Goal: Information Seeking & Learning: Stay updated

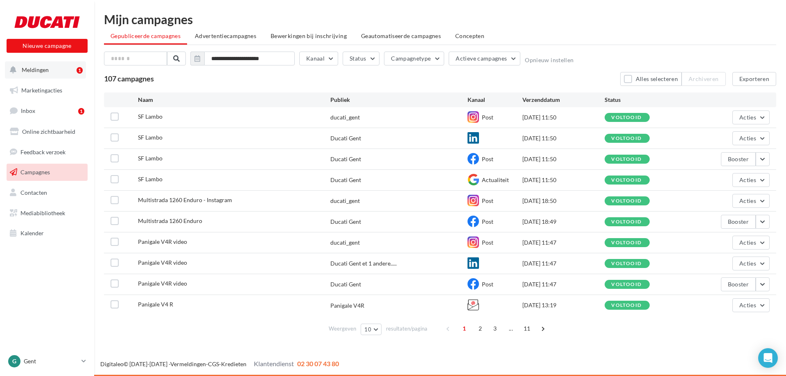
click at [45, 68] on span "Meldingen" at bounding box center [35, 69] width 27 height 7
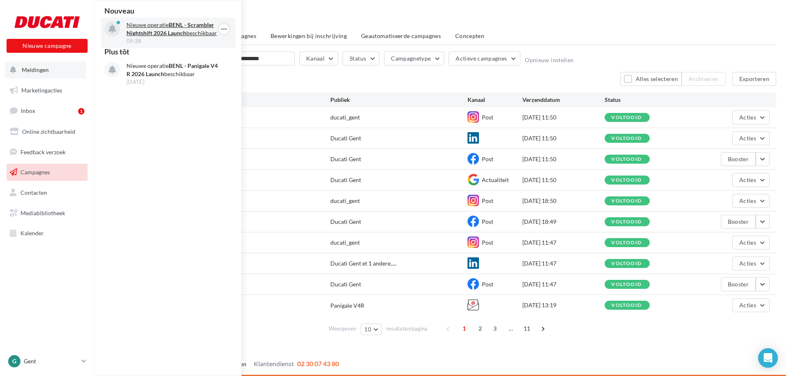
click at [148, 33] on strong "BENL - Scrambler Nightshift 2026 Launch" at bounding box center [170, 28] width 88 height 15
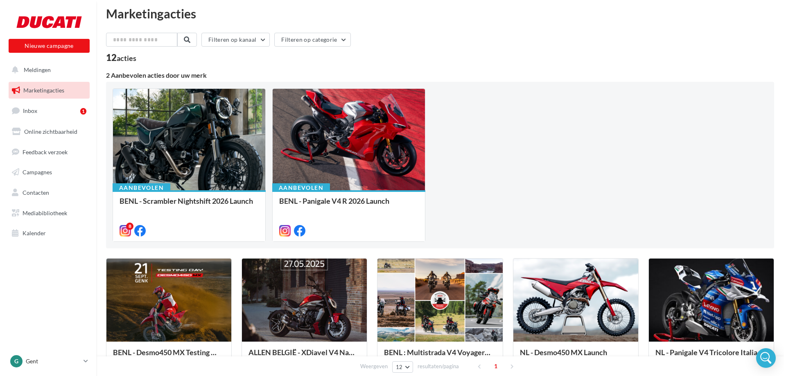
scroll to position [6, 0]
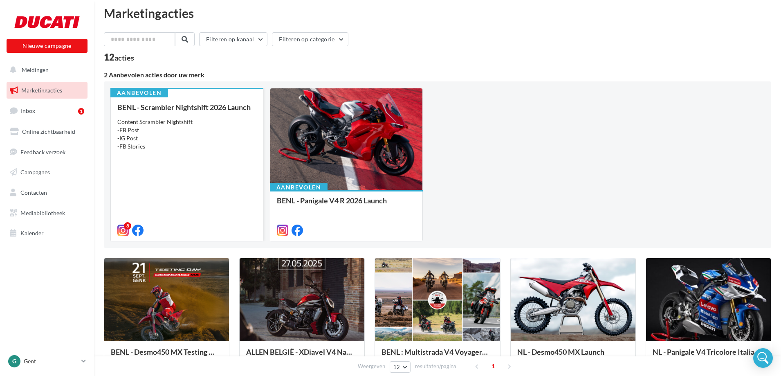
click at [175, 152] on div "BENL - Scrambler Nightshift 2026 Launch Content Scrambler Nightshift -FB Post -…" at bounding box center [186, 168] width 139 height 131
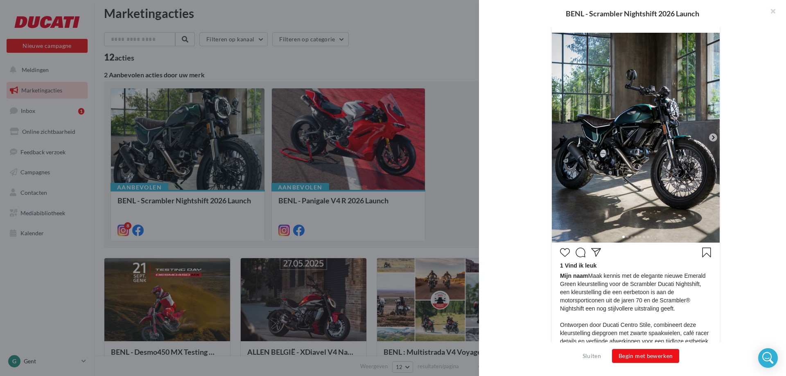
scroll to position [198, 0]
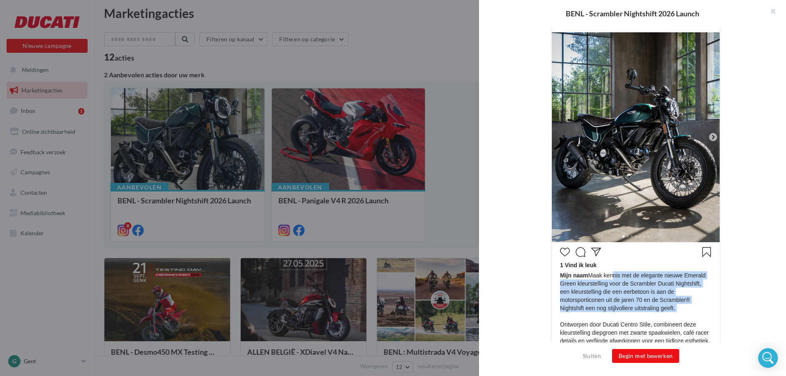
drag, startPoint x: 607, startPoint y: 278, endPoint x: 679, endPoint y: 314, distance: 80.5
click at [679, 314] on span "Mijn naam Maak kennis met de elegante nieuwe Emerald Green kleurstelling voor d…" at bounding box center [635, 357] width 151 height 172
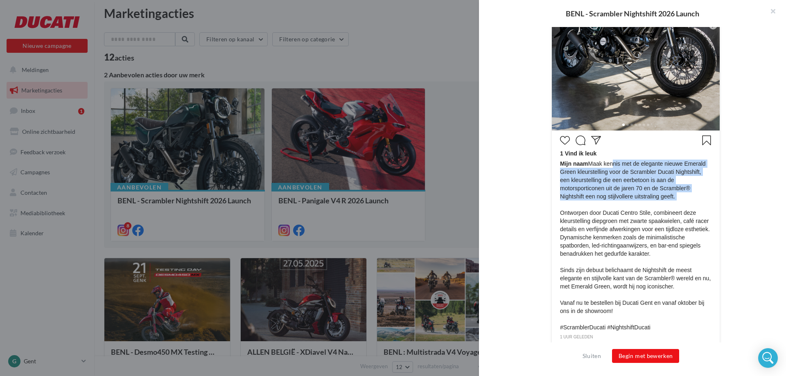
scroll to position [311, 0]
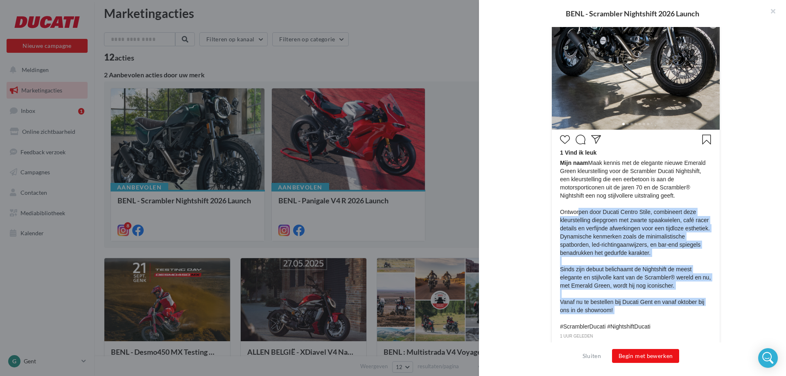
drag, startPoint x: 576, startPoint y: 210, endPoint x: 664, endPoint y: 314, distance: 136.5
click at [664, 314] on span "Mijn naam Maak kennis met de elegante nieuwe Emerald Green kleurstelling voor d…" at bounding box center [635, 245] width 151 height 172
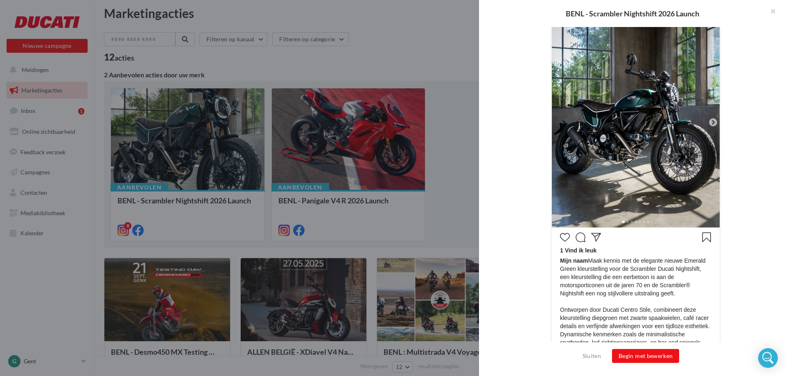
scroll to position [213, 0]
click at [709, 124] on icon at bounding box center [712, 122] width 7 height 7
click at [709, 123] on icon at bounding box center [712, 122] width 7 height 7
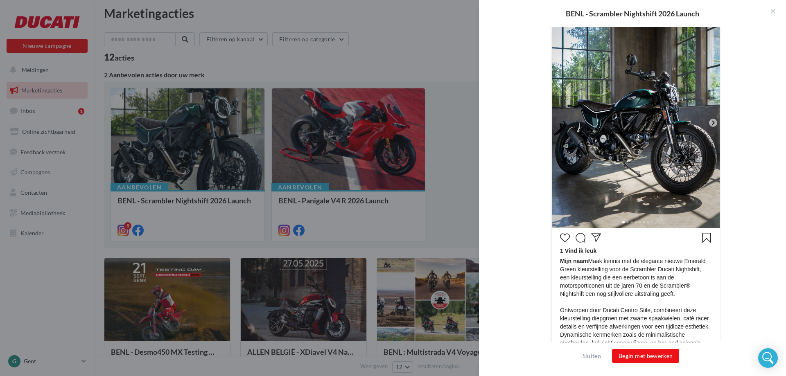
click at [709, 123] on icon at bounding box center [712, 122] width 7 height 7
click at [712, 124] on icon at bounding box center [713, 123] width 2 height 4
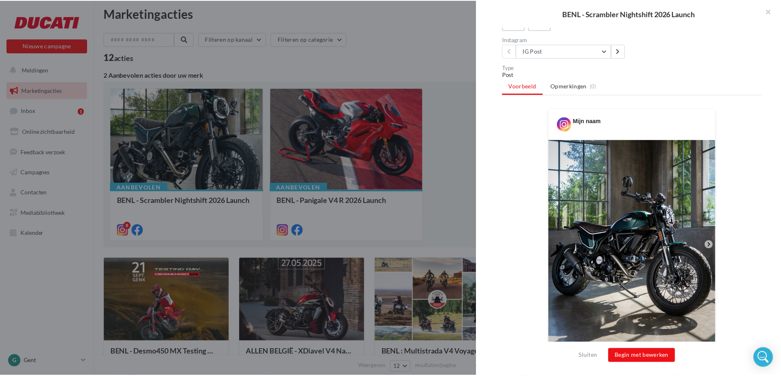
scroll to position [0, 0]
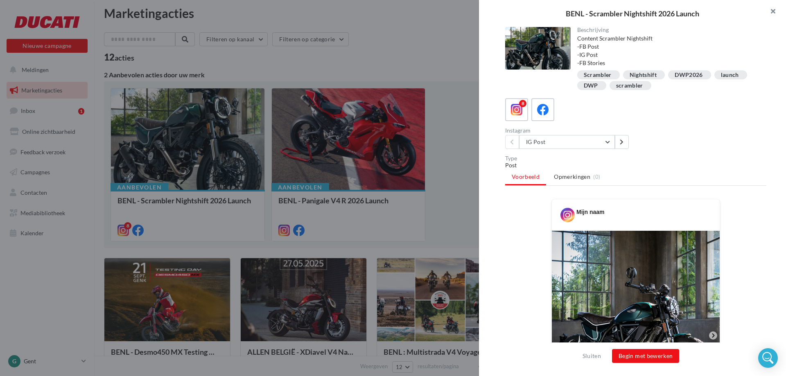
click at [772, 11] on button "button" at bounding box center [769, 12] width 33 height 25
